Goal: Task Accomplishment & Management: Use online tool/utility

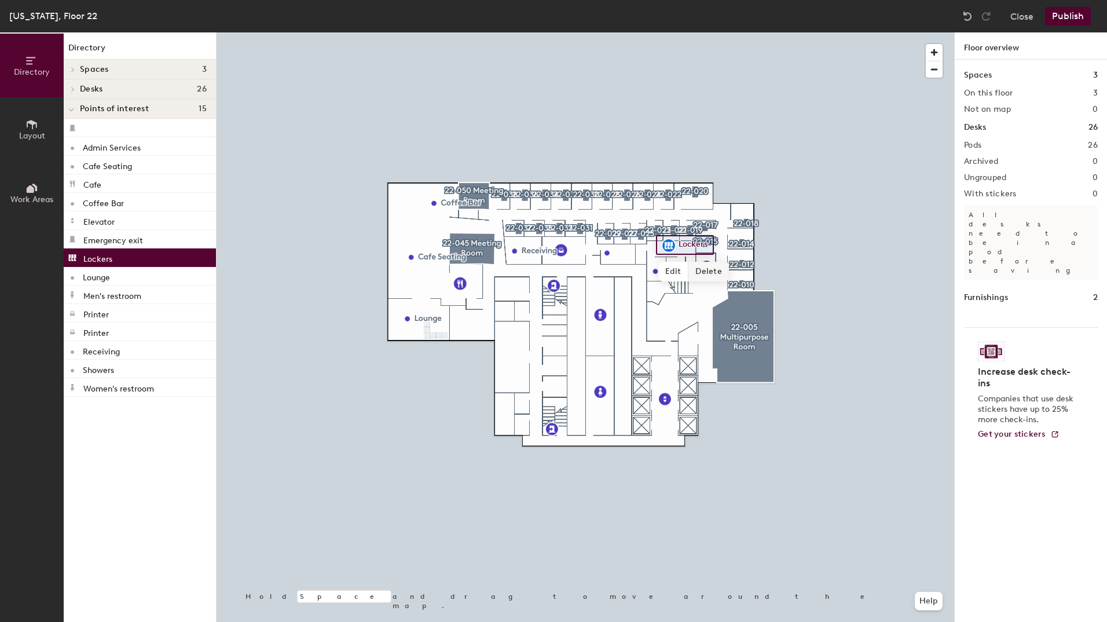
click at [697, 267] on span "Delete" at bounding box center [708, 272] width 41 height 20
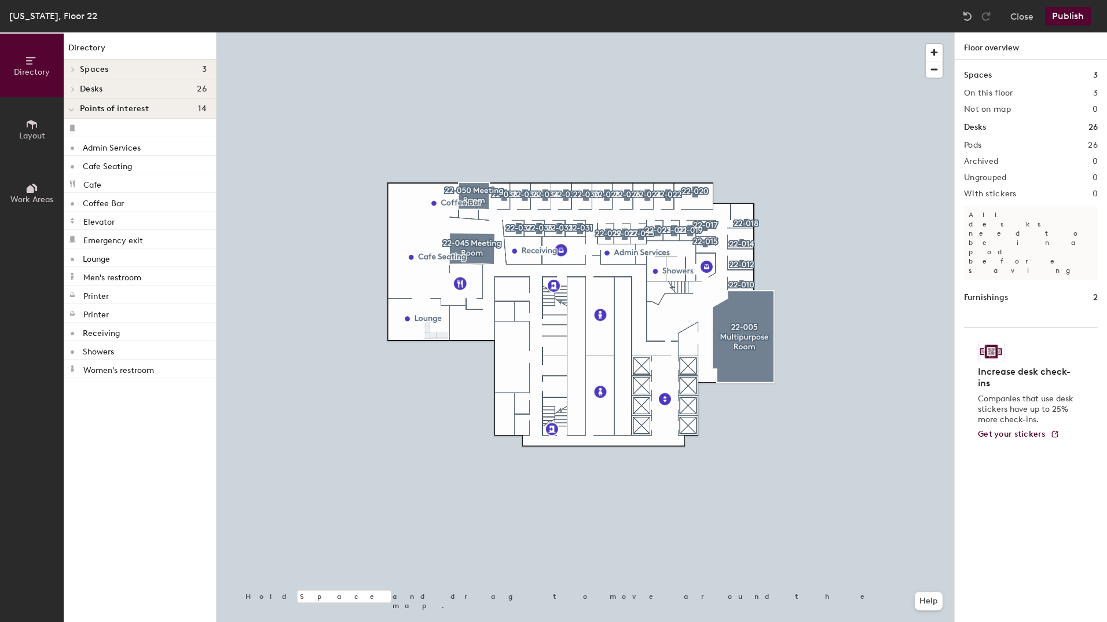
click at [1070, 15] on button "Publish" at bounding box center [1068, 16] width 46 height 19
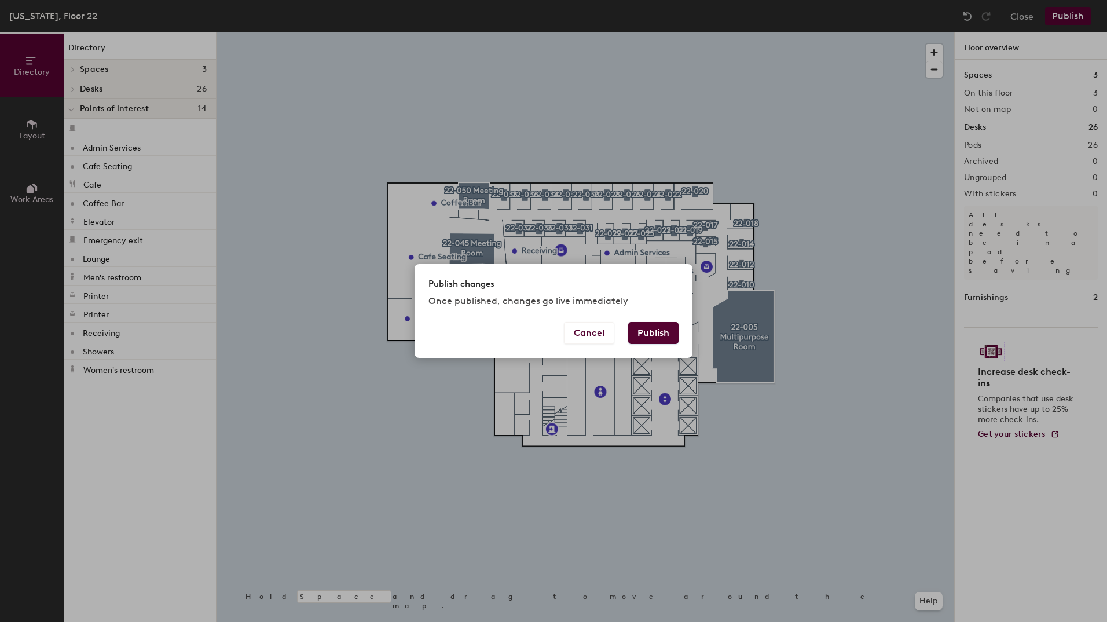
click at [663, 328] on button "Publish" at bounding box center [653, 333] width 50 height 22
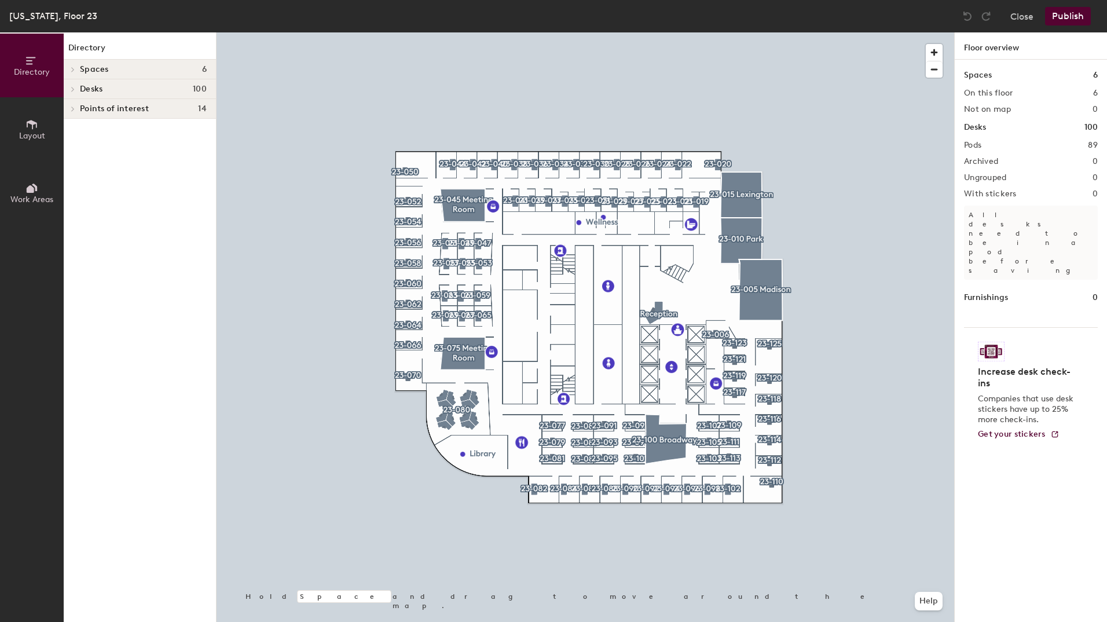
click at [74, 105] on div at bounding box center [71, 108] width 15 height 19
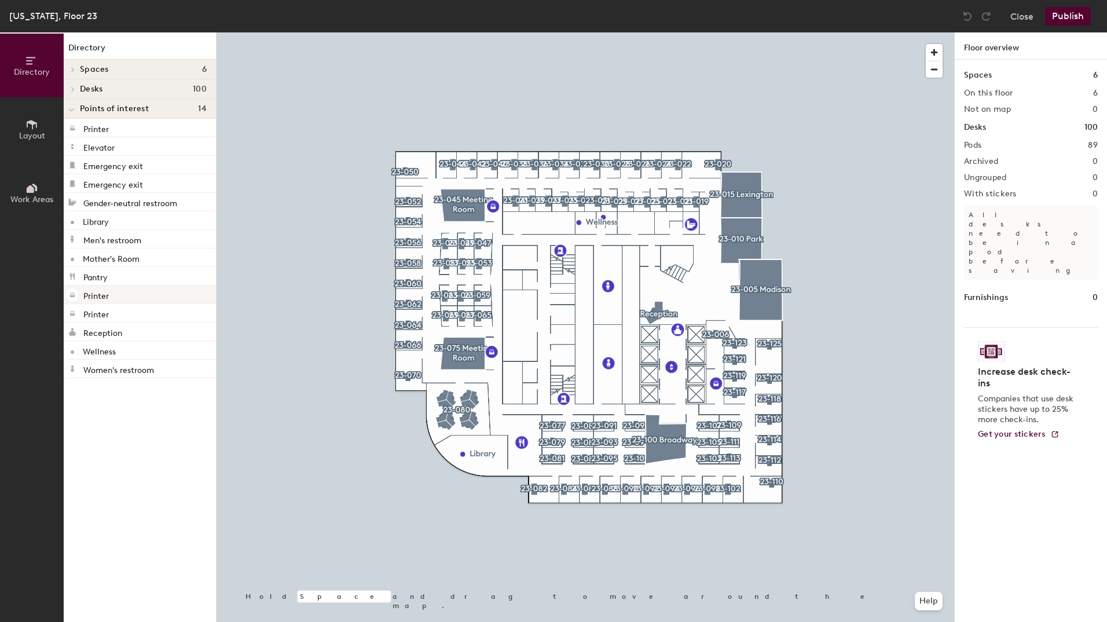
click at [106, 295] on p "Printer" at bounding box center [95, 294] width 25 height 13
click at [936, 53] on span "button" at bounding box center [933, 52] width 17 height 17
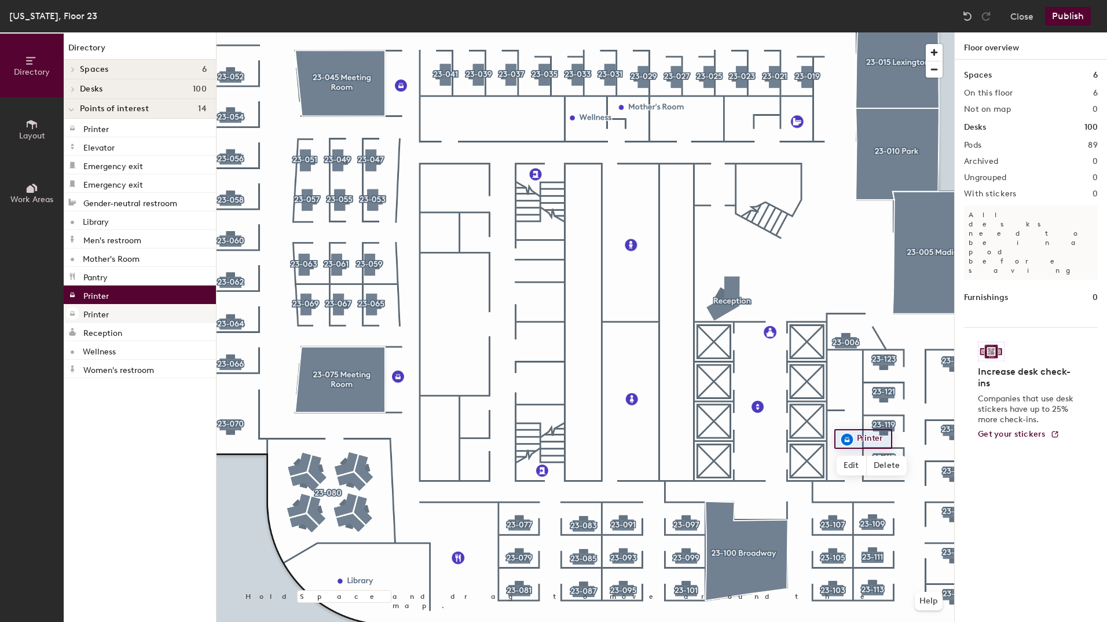
click at [718, 182] on div "Directory Layout Work Areas Directory Spaces 6 23-005 Madison 23-010 Park 23-01…" at bounding box center [553, 326] width 1107 height 589
click at [89, 132] on p "Printer" at bounding box center [95, 127] width 25 height 13
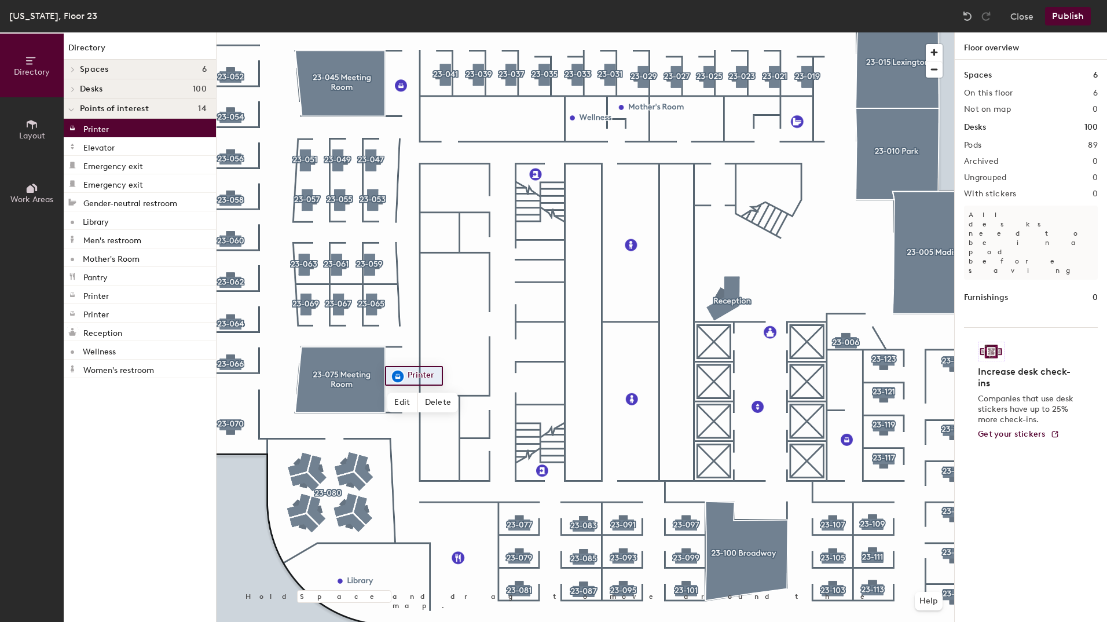
click at [79, 71] on div "Spaces 6" at bounding box center [140, 70] width 152 height 20
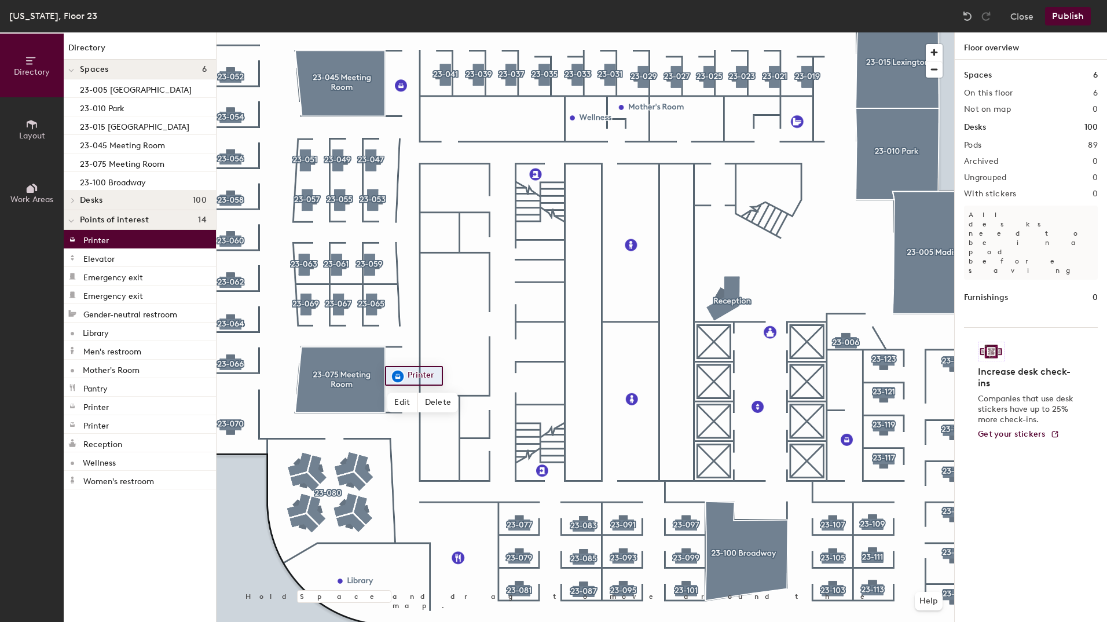
click at [83, 210] on div "Desks 100" at bounding box center [140, 200] width 152 height 20
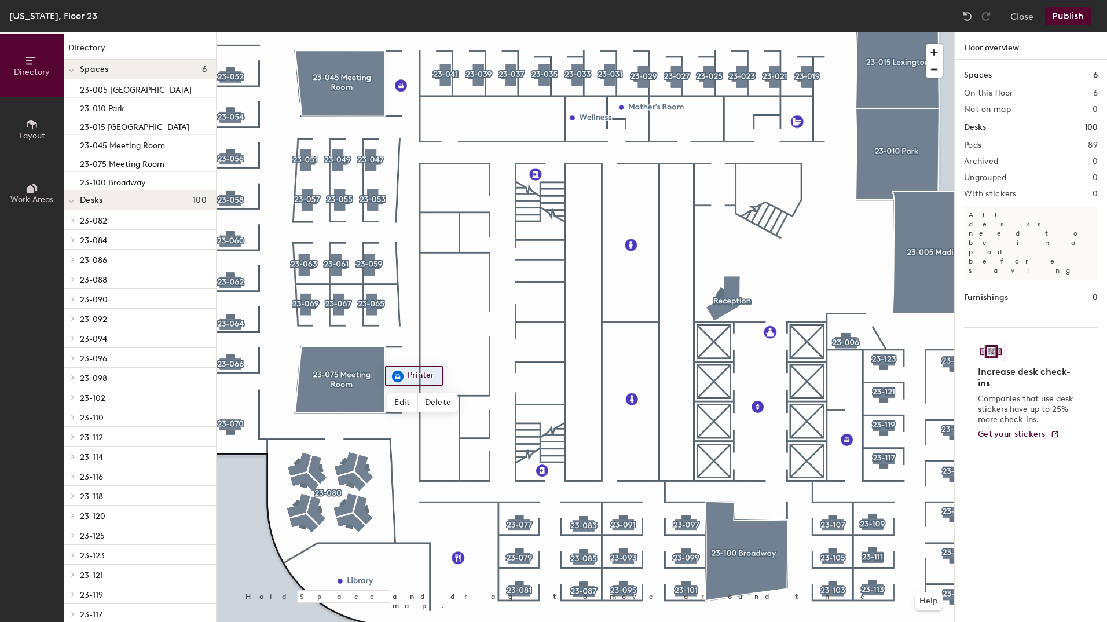
click at [75, 204] on div at bounding box center [71, 199] width 15 height 19
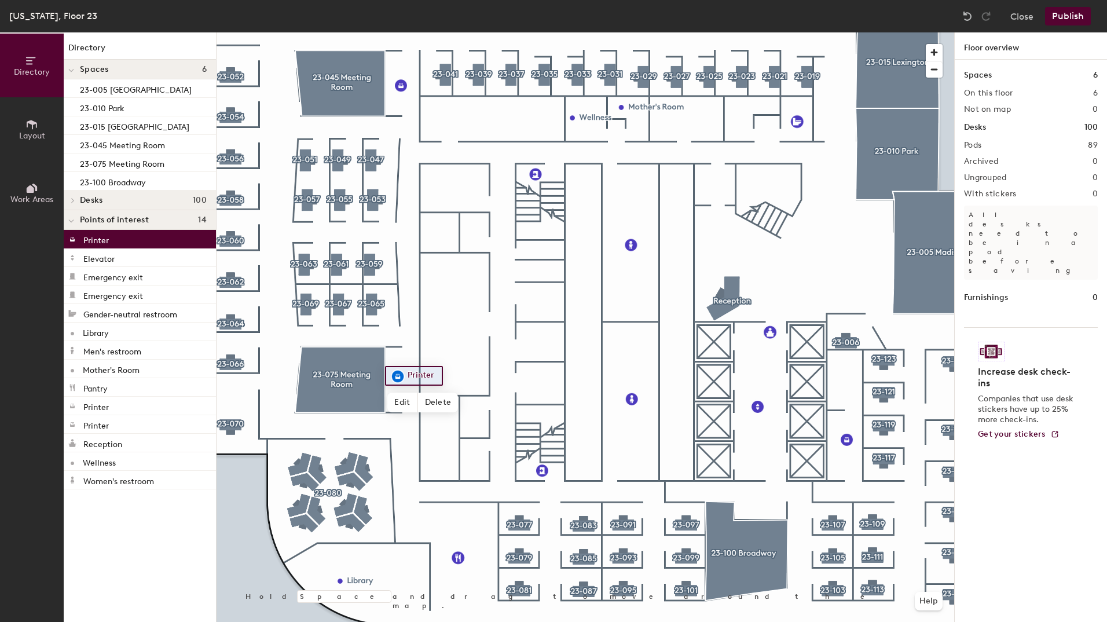
click at [38, 141] on button "Layout" at bounding box center [32, 129] width 64 height 64
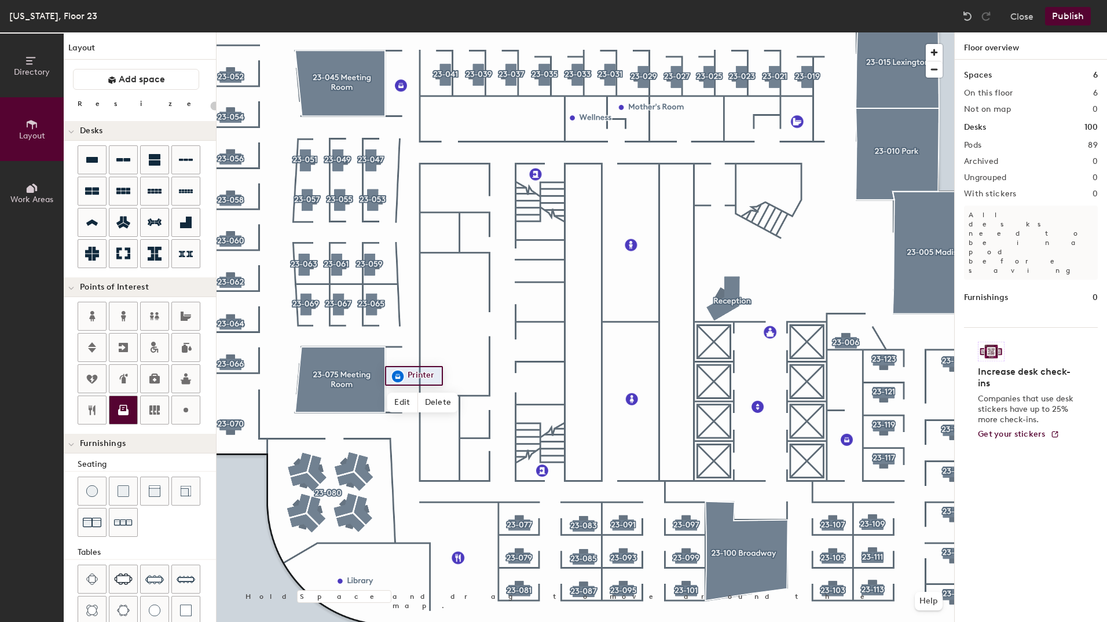
click at [127, 412] on icon at bounding box center [123, 412] width 10 height 6
click at [736, 216] on span "Done" at bounding box center [734, 213] width 34 height 20
click at [1074, 20] on button "Publish" at bounding box center [1068, 16] width 46 height 19
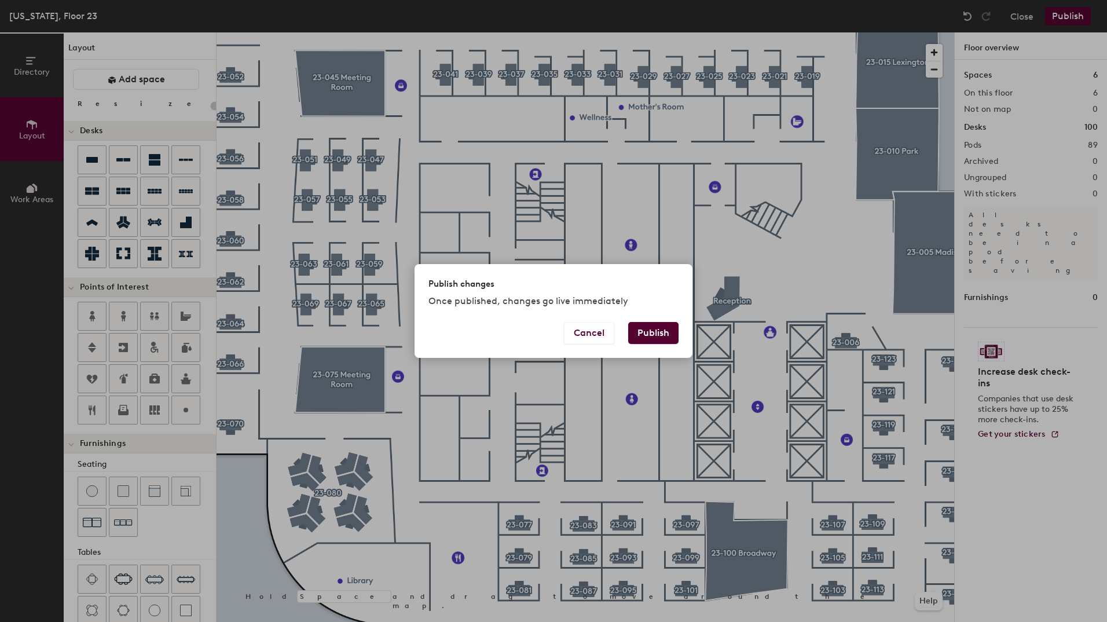
click at [655, 330] on button "Publish" at bounding box center [653, 333] width 50 height 22
type input "20"
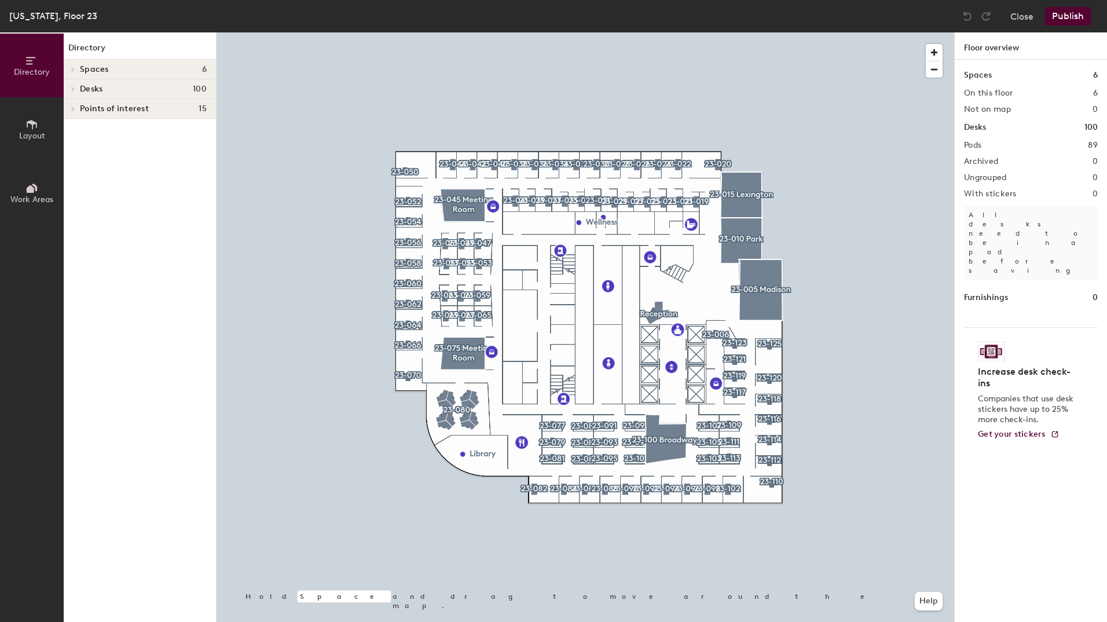
click at [30, 128] on icon at bounding box center [31, 124] width 13 height 13
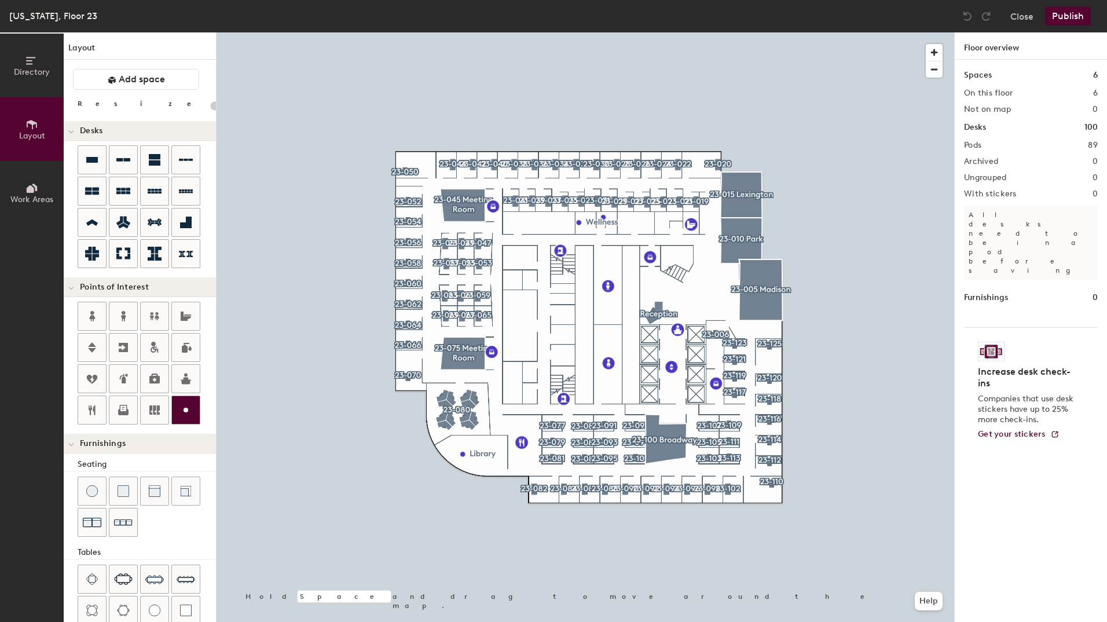
click at [183, 409] on icon at bounding box center [186, 410] width 14 height 14
type input "20"
type input "Bloomberg Terminal"
click at [523, 462] on span "Done" at bounding box center [520, 467] width 34 height 20
click at [475, 467] on span "Edit" at bounding box center [477, 467] width 30 height 20
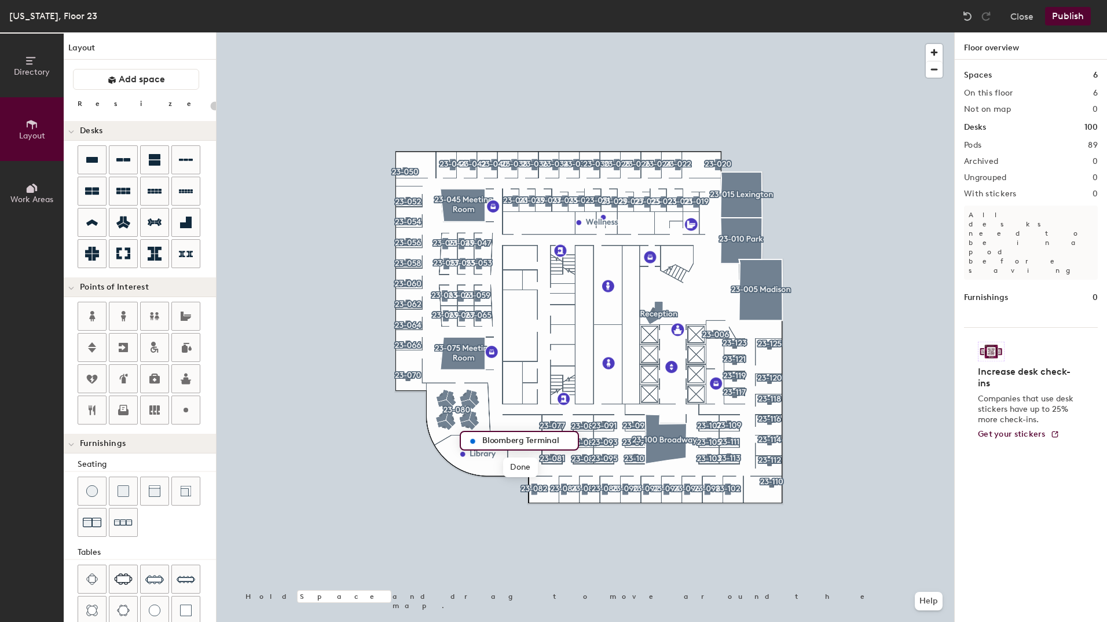
click at [464, 435] on div "Bloomberg Terminal" at bounding box center [519, 441] width 119 height 20
click at [479, 468] on span "Edit" at bounding box center [477, 467] width 30 height 20
click at [517, 469] on span "Done" at bounding box center [520, 467] width 34 height 20
click at [504, 467] on span "Delete" at bounding box center [512, 467] width 41 height 20
click at [188, 415] on icon at bounding box center [186, 410] width 14 height 14
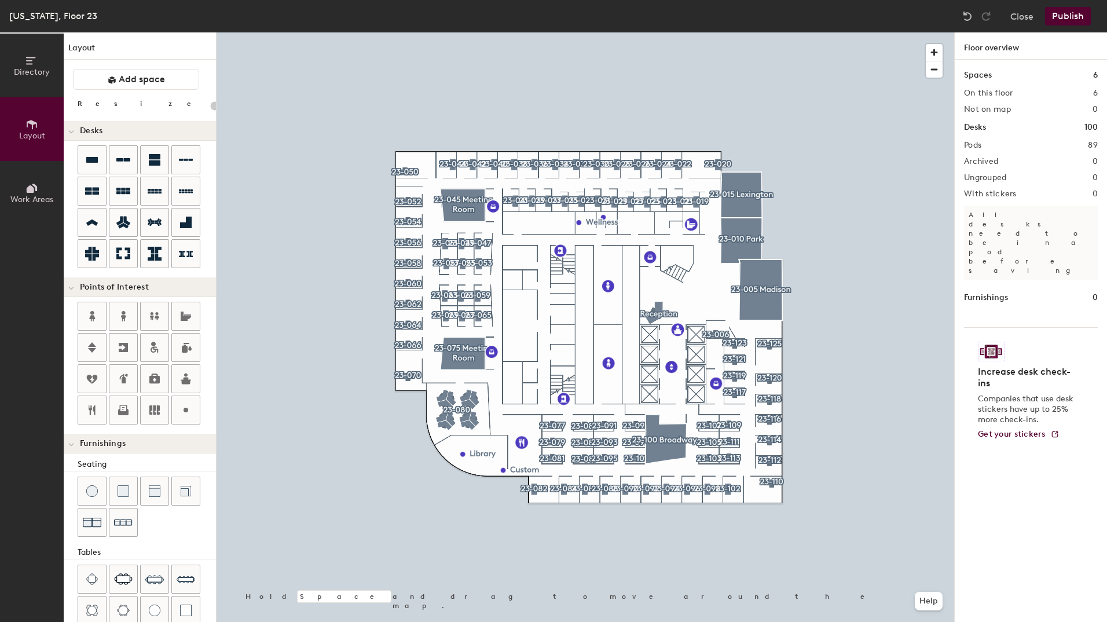
click at [523, 32] on div at bounding box center [584, 32] width 737 height 0
click at [545, 499] on span "Delete" at bounding box center [543, 496] width 41 height 20
click at [464, 480] on span "Edit" at bounding box center [467, 480] width 30 height 20
click at [464, 480] on div "Library Done Hold Space and drag to move around the map. Help" at bounding box center [584, 326] width 737 height 589
click at [487, 485] on span "Done" at bounding box center [482, 480] width 34 height 20
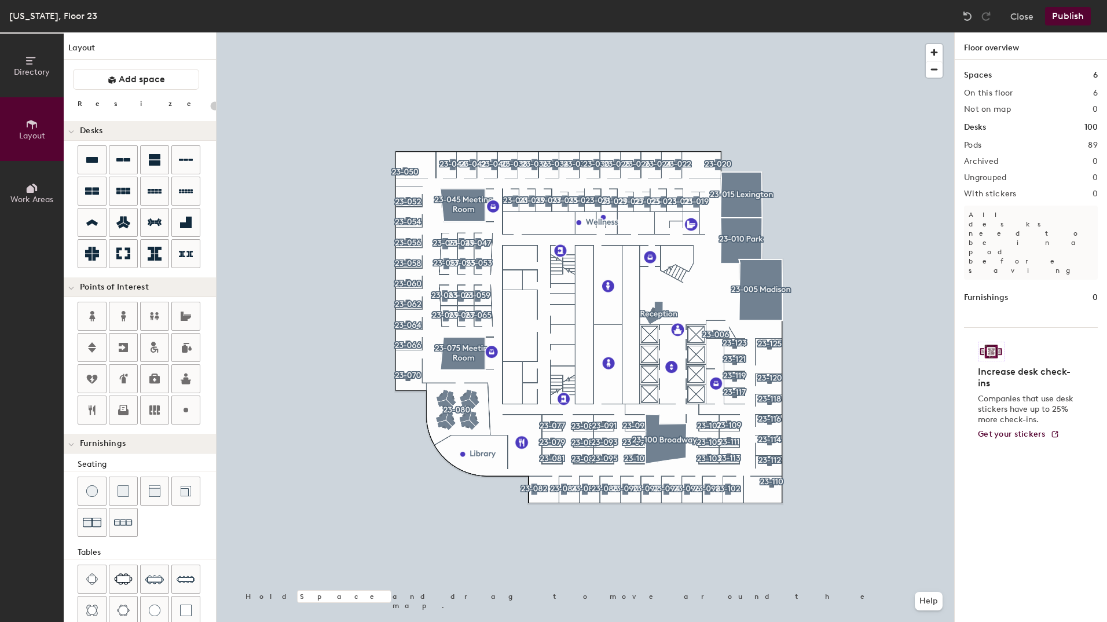
click at [1079, 18] on button "Publish" at bounding box center [1068, 16] width 46 height 19
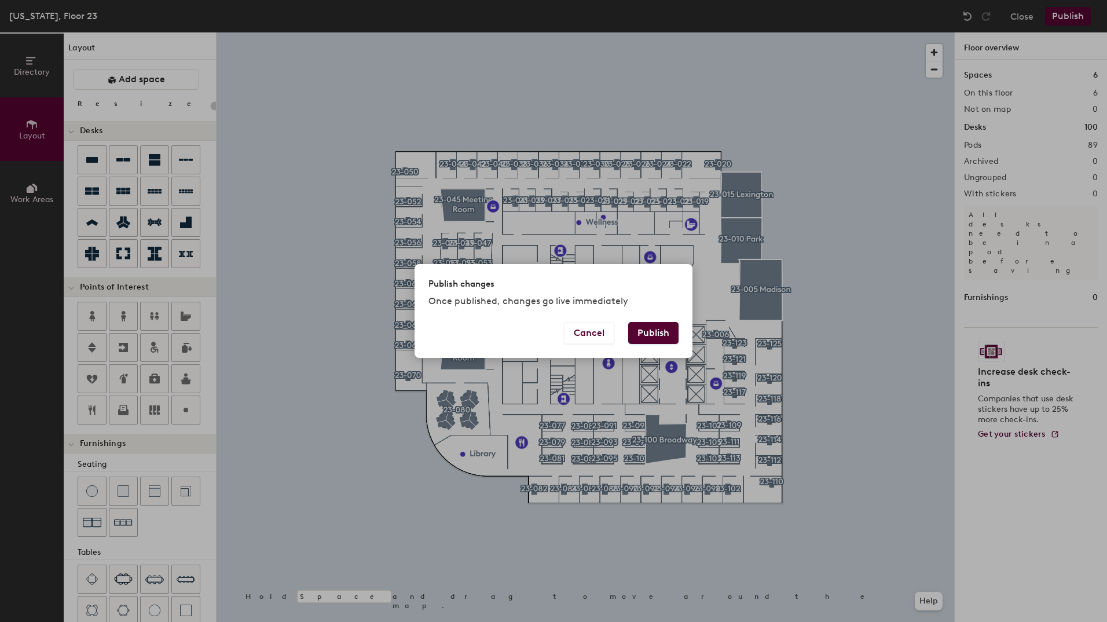
click at [667, 337] on button "Publish" at bounding box center [653, 333] width 50 height 22
type input "20"
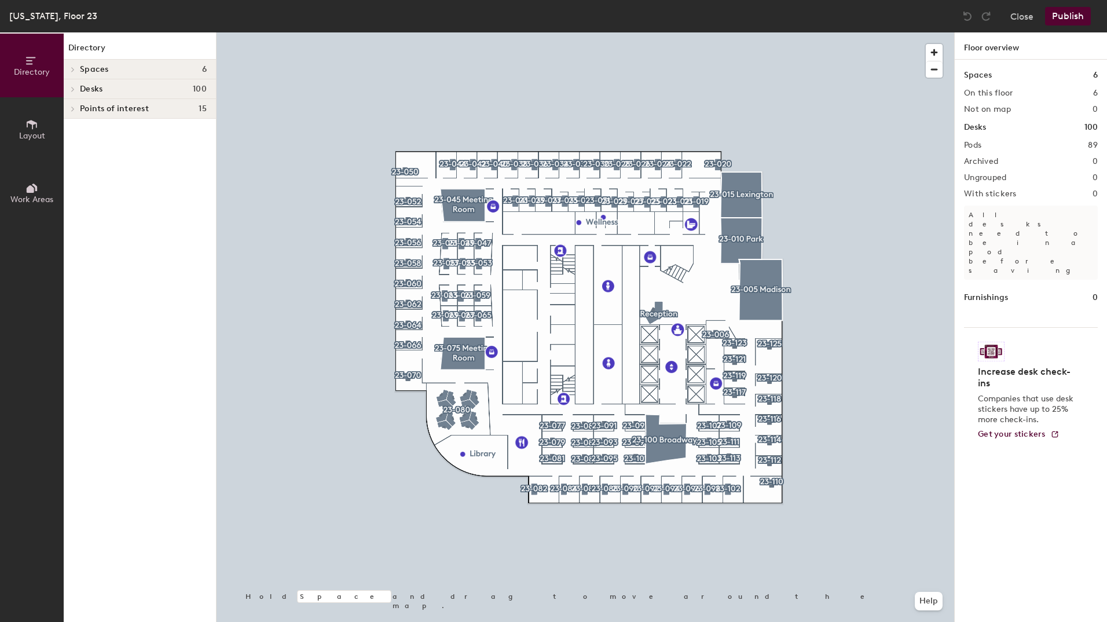
click at [42, 124] on button "Layout" at bounding box center [32, 129] width 64 height 64
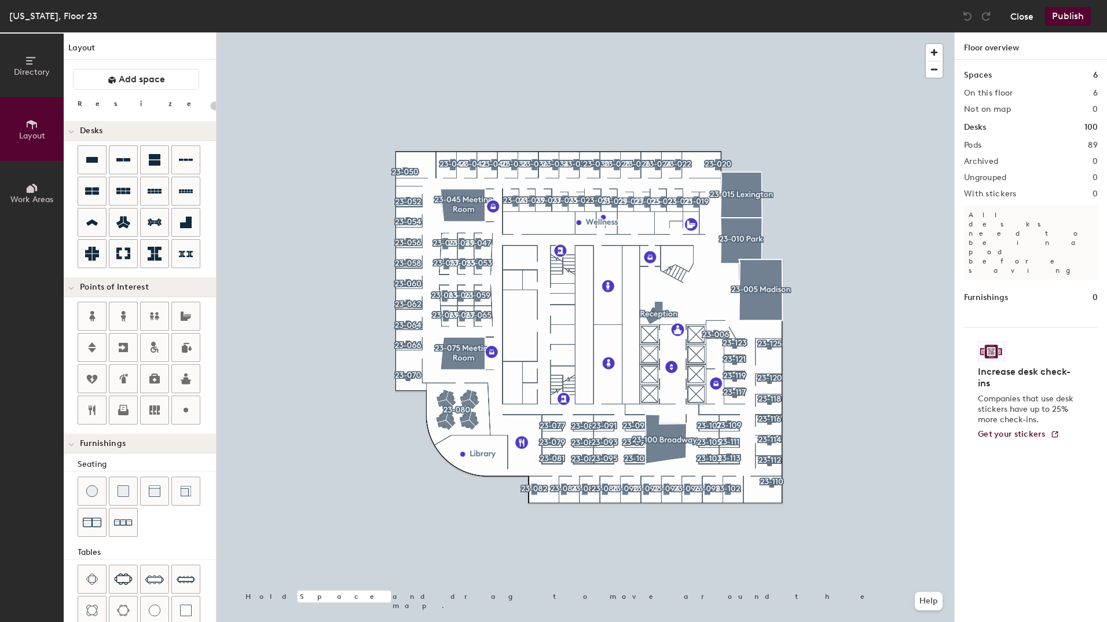
click at [1028, 11] on button "Close" at bounding box center [1021, 16] width 23 height 19
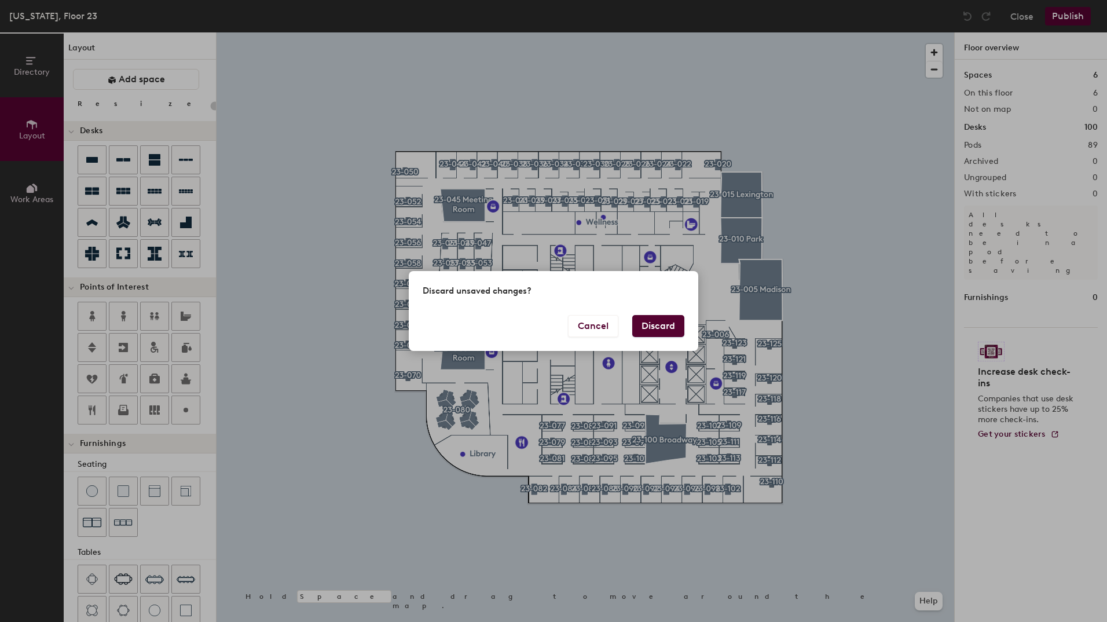
click at [667, 325] on button "Discard" at bounding box center [658, 326] width 52 height 22
type input "20"
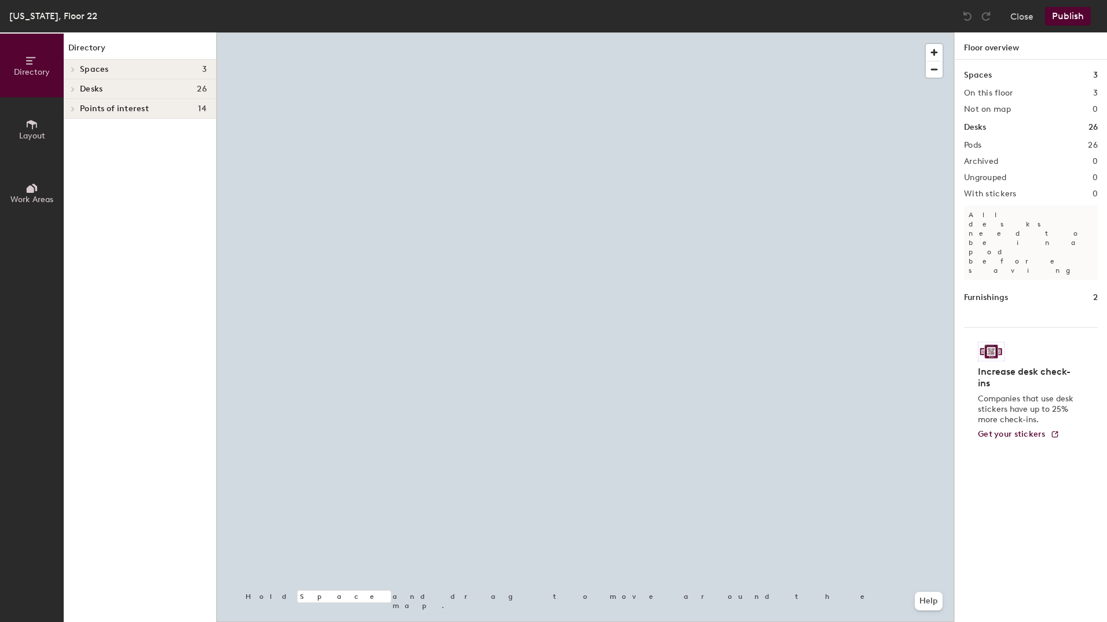
click at [32, 126] on icon at bounding box center [31, 124] width 13 height 13
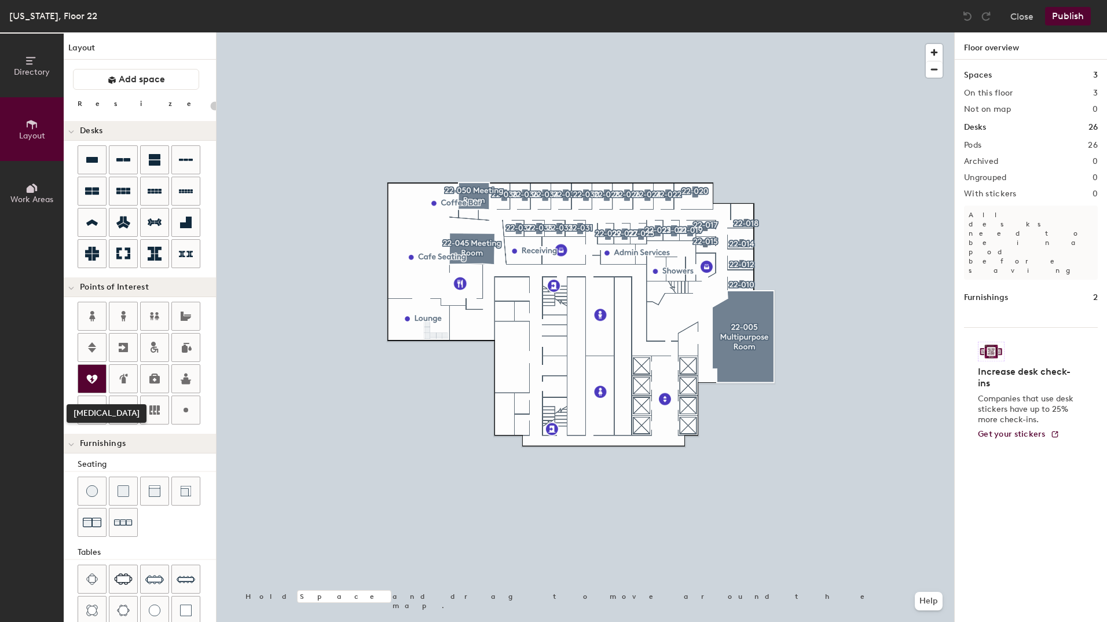
click at [84, 380] on div at bounding box center [92, 379] width 28 height 28
click at [728, 293] on span "Done" at bounding box center [724, 293] width 34 height 20
click at [1068, 16] on button "Publish" at bounding box center [1068, 16] width 46 height 19
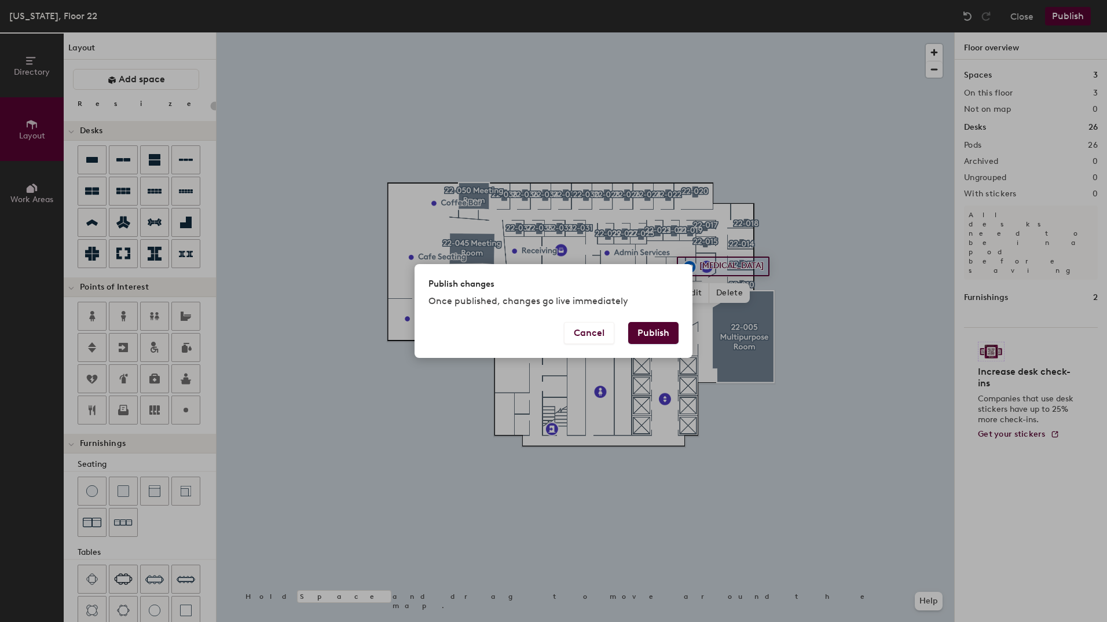
click at [657, 338] on button "Publish" at bounding box center [653, 333] width 50 height 22
type input "20"
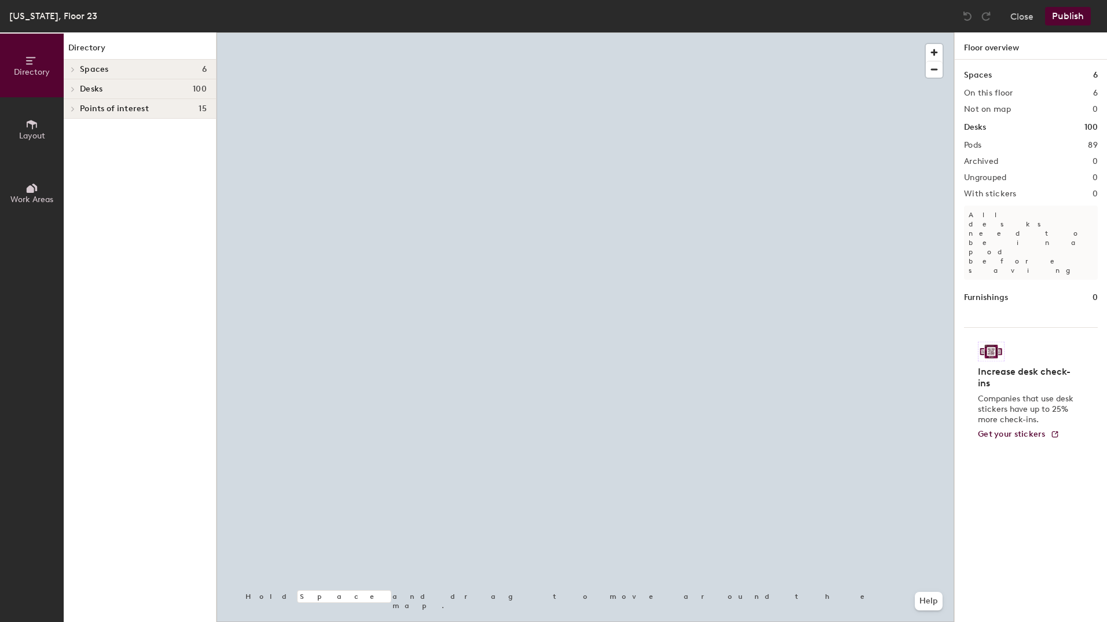
click at [38, 124] on icon at bounding box center [31, 124] width 13 height 13
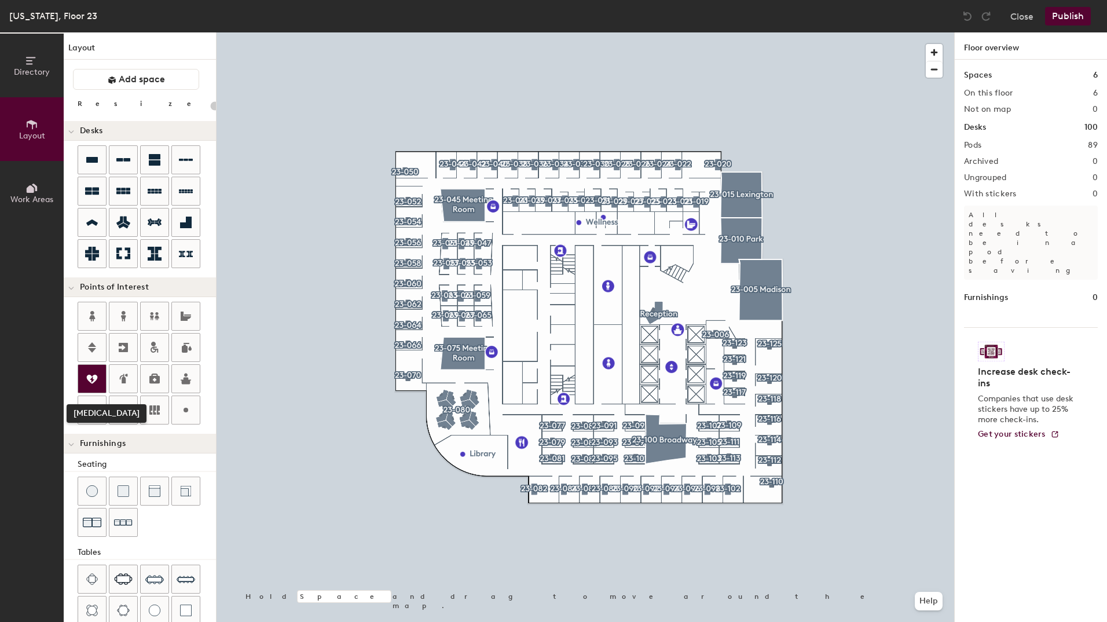
click at [94, 375] on icon at bounding box center [92, 378] width 11 height 9
click at [635, 255] on span "Done" at bounding box center [630, 257] width 34 height 20
click at [1063, 19] on button "Publish" at bounding box center [1068, 16] width 46 height 19
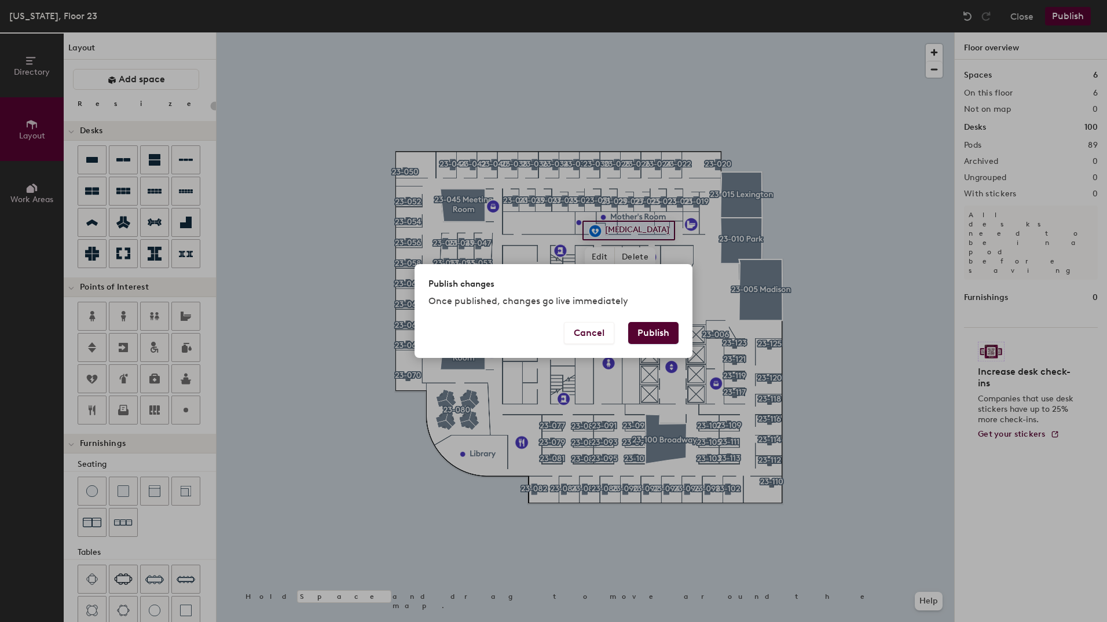
click at [640, 329] on button "Publish" at bounding box center [653, 333] width 50 height 22
type input "20"
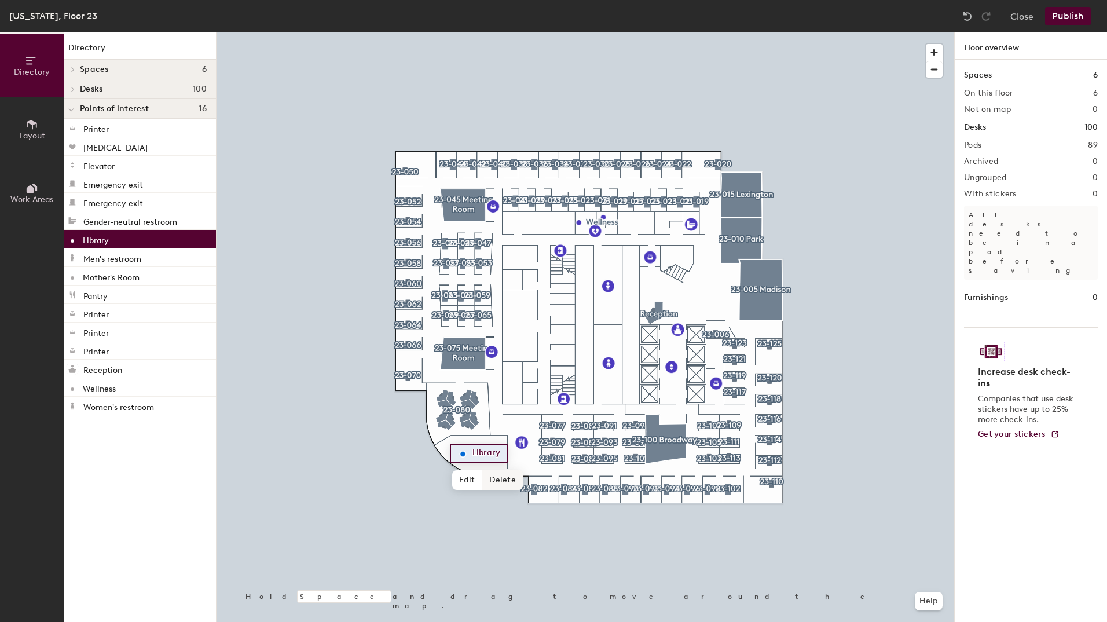
click at [499, 477] on span "Delete" at bounding box center [502, 480] width 41 height 20
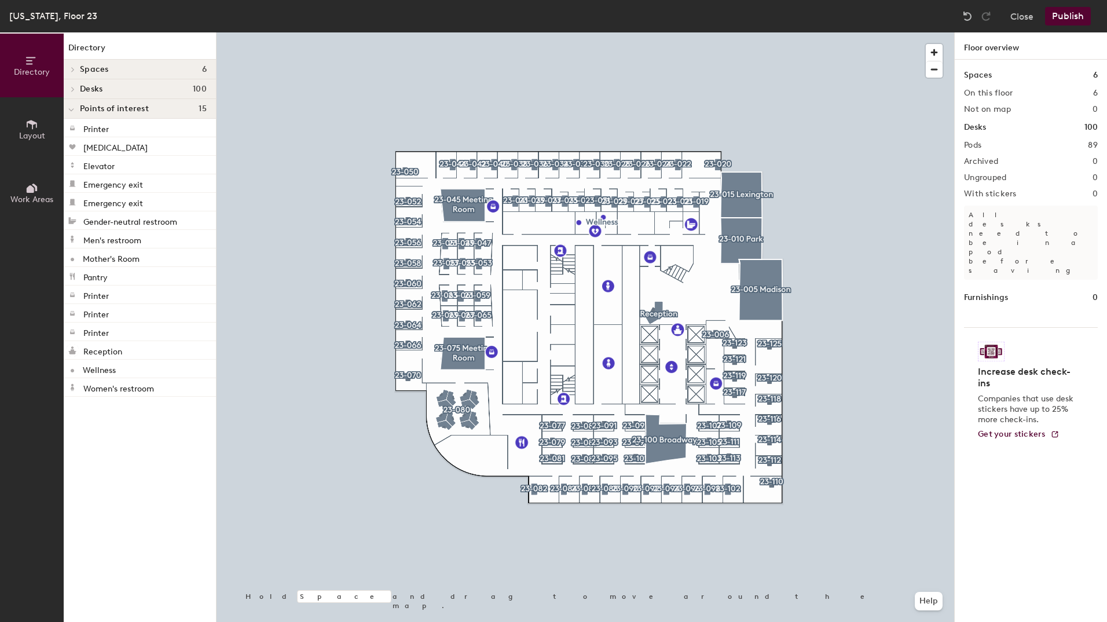
click at [46, 134] on button "Layout" at bounding box center [32, 129] width 64 height 64
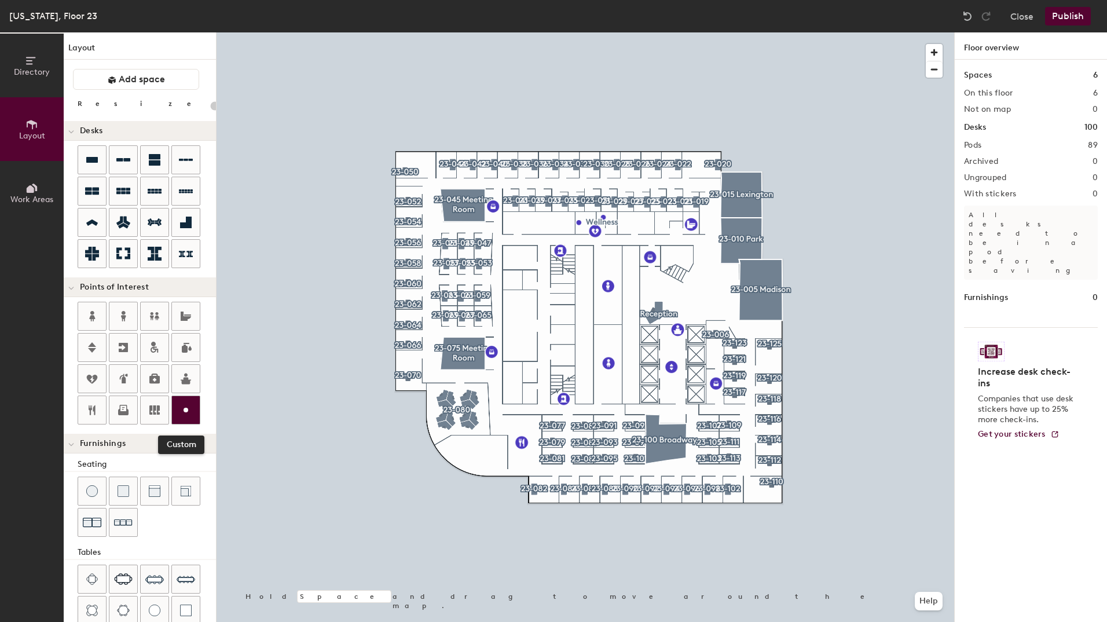
click at [186, 416] on icon at bounding box center [186, 410] width 14 height 14
type input "20"
type input "Library"
click at [487, 494] on span "Done" at bounding box center [492, 493] width 34 height 20
click at [192, 413] on div at bounding box center [186, 410] width 28 height 28
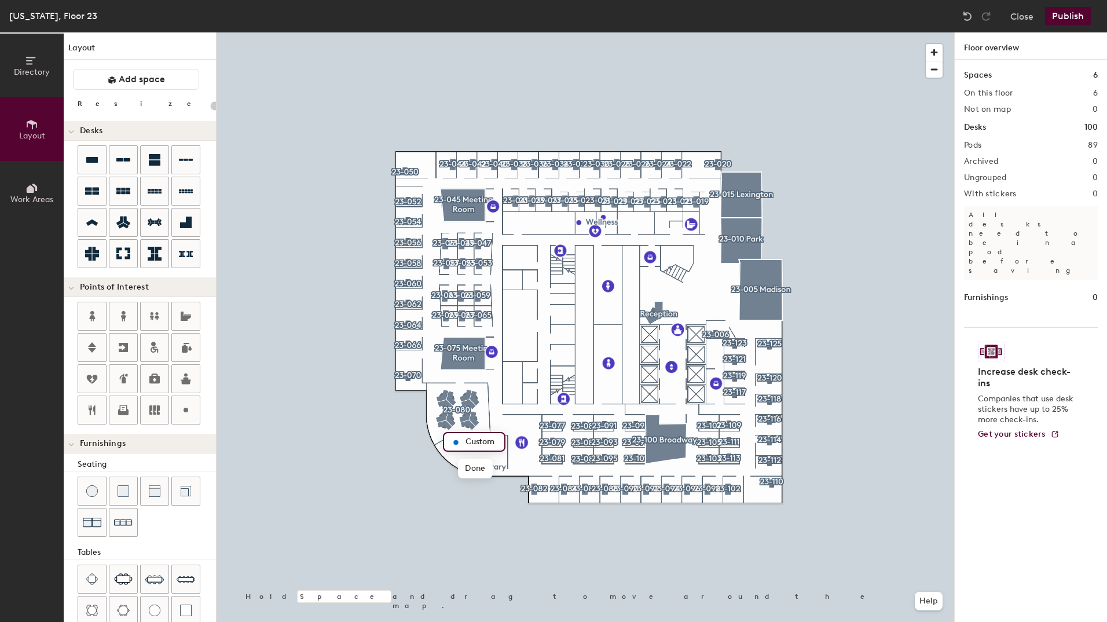
type input "20"
type input "Bloomberg"
click at [467, 472] on span "Done" at bounding box center [480, 468] width 34 height 20
click at [1067, 12] on button "Publish" at bounding box center [1068, 16] width 46 height 19
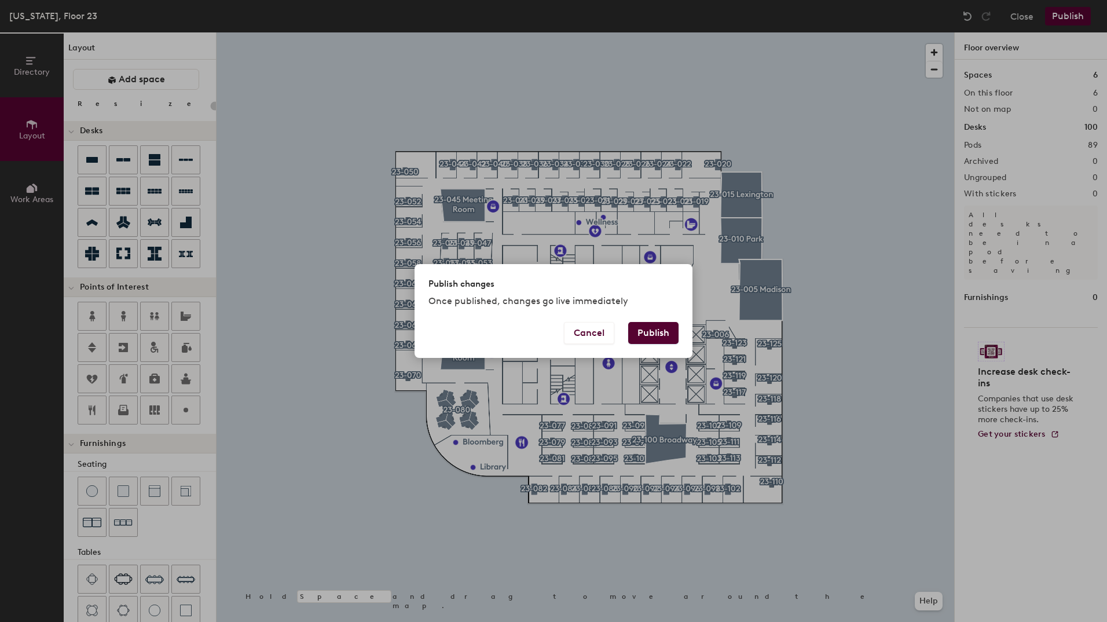
click at [660, 335] on button "Publish" at bounding box center [653, 333] width 50 height 22
type input "20"
